Goal: Task Accomplishment & Management: Manage account settings

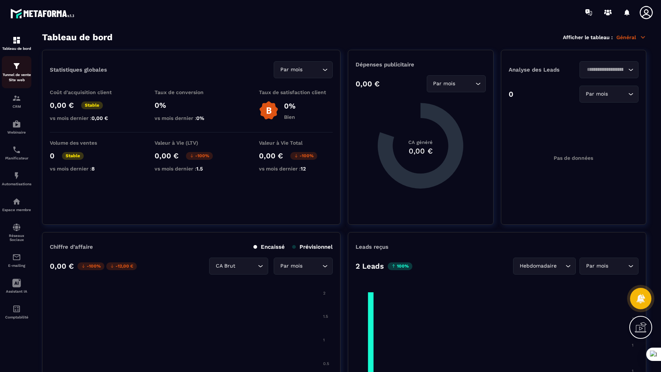
click at [18, 69] on img at bounding box center [16, 66] width 9 height 9
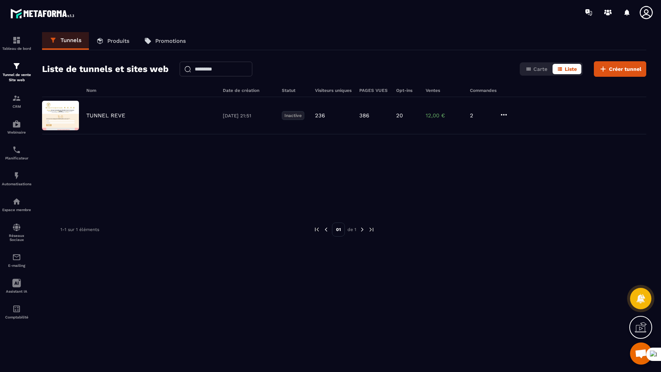
click at [124, 44] on p "Produits" at bounding box center [118, 41] width 22 height 7
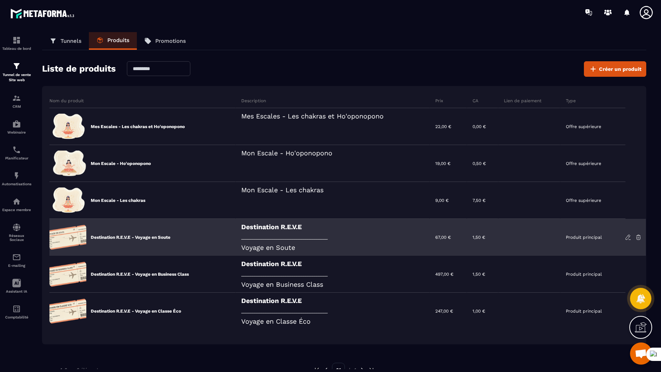
scroll to position [26, 0]
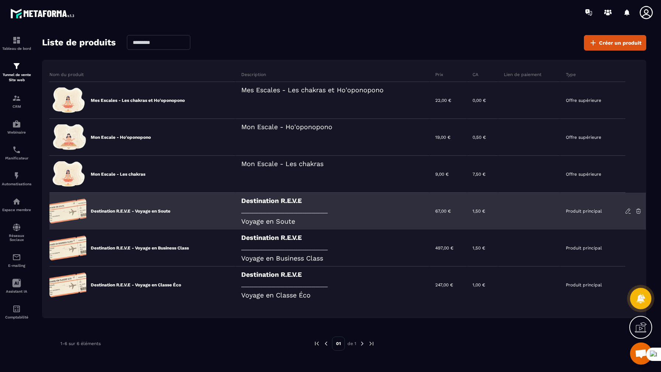
click at [628, 210] on icon at bounding box center [628, 211] width 7 height 7
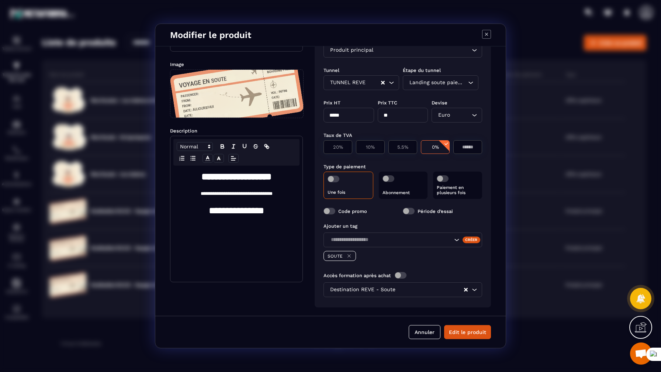
scroll to position [0, 0]
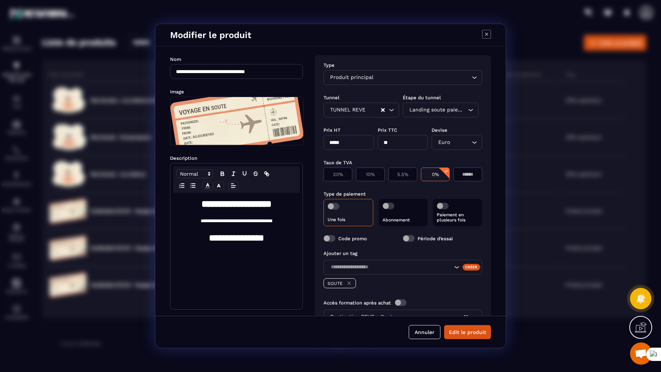
click at [487, 33] on icon "Modal window" at bounding box center [486, 34] width 3 height 3
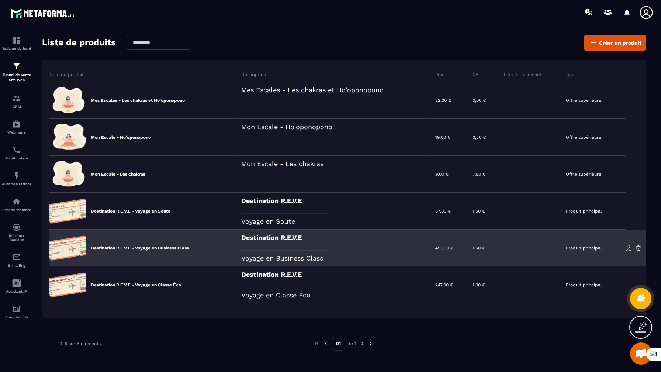
click at [627, 249] on icon at bounding box center [628, 247] width 7 height 7
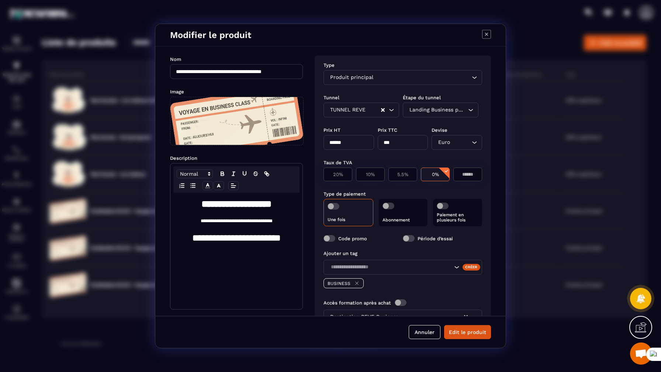
scroll to position [33, 0]
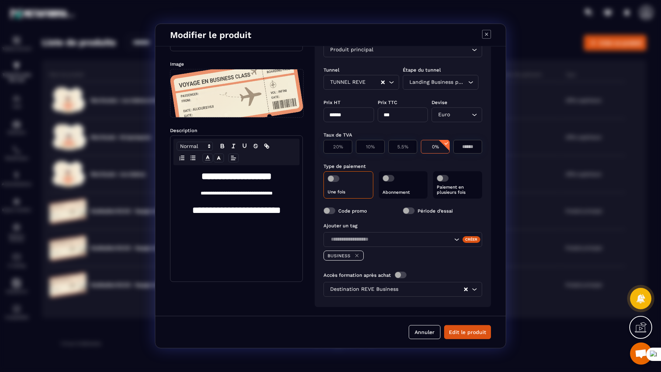
click at [486, 35] on icon "Modal window" at bounding box center [486, 34] width 9 height 9
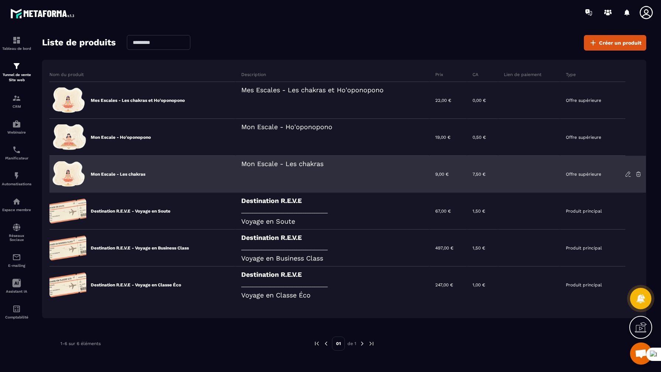
scroll to position [27, 0]
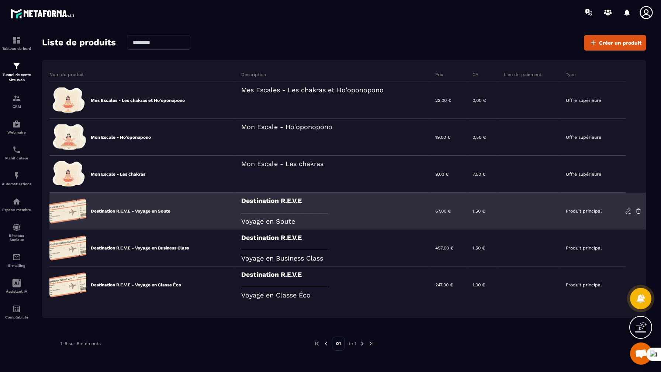
click at [625, 210] on icon at bounding box center [628, 211] width 7 height 7
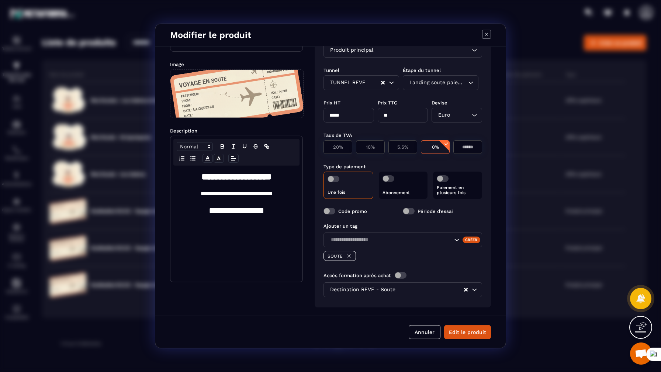
click at [489, 35] on icon "Modal window" at bounding box center [486, 34] width 9 height 9
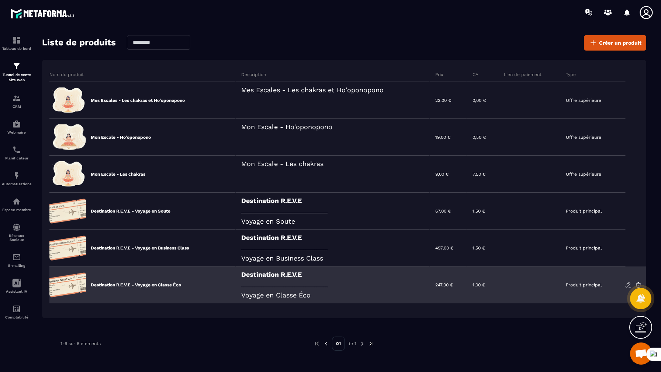
click at [626, 284] on icon at bounding box center [628, 284] width 7 height 7
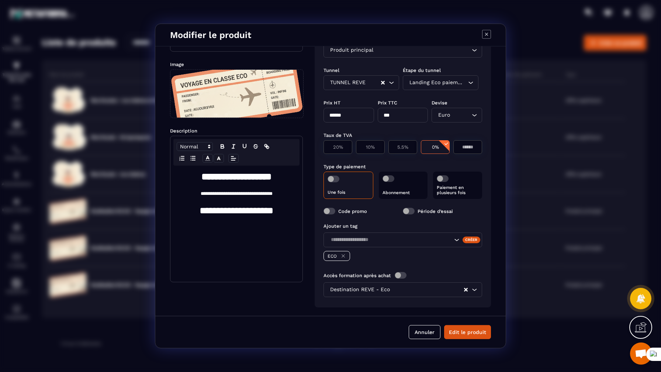
click at [488, 35] on icon "Modal window" at bounding box center [486, 34] width 9 height 9
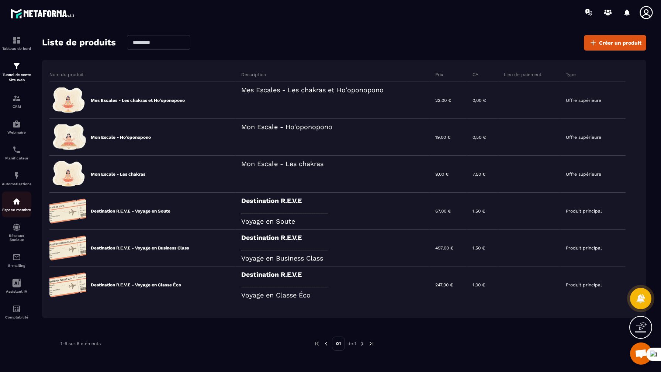
click at [17, 209] on div "Espace membre" at bounding box center [16, 204] width 29 height 15
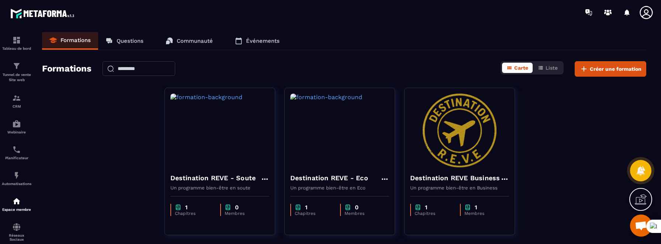
click at [643, 11] on icon at bounding box center [646, 12] width 15 height 15
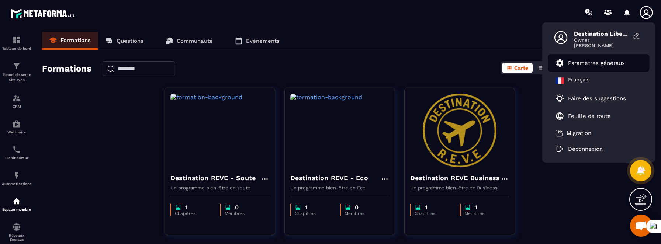
click at [602, 65] on p "Paramètres généraux" at bounding box center [596, 63] width 57 height 7
